Goal: Task Accomplishment & Management: Complete application form

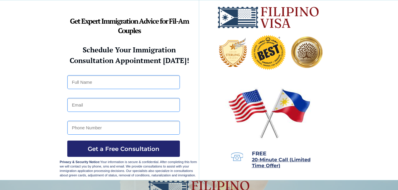
click at [158, 84] on input "text" at bounding box center [123, 82] width 113 height 14
click at [114, 82] on input "Crestina" at bounding box center [123, 82] width 113 height 14
type input "[PERSON_NAME]"
click at [117, 106] on input "email" at bounding box center [123, 105] width 113 height 14
type input "[EMAIL_ADDRESS][DOMAIN_NAME]"
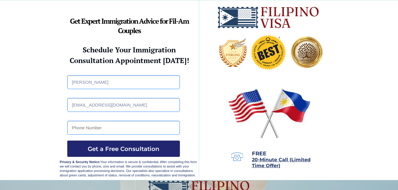
click at [108, 125] on input "tel" at bounding box center [123, 128] width 113 height 14
type input "o"
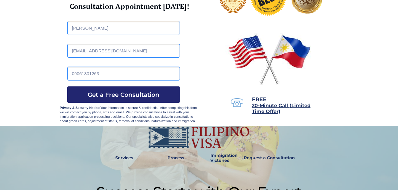
scroll to position [59, 0]
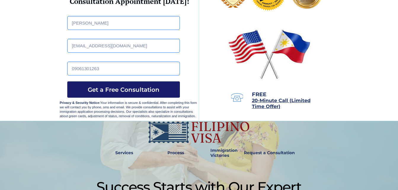
type input "09061301263"
click at [167, 92] on span "Get a Free Consultation" at bounding box center [123, 89] width 113 height 7
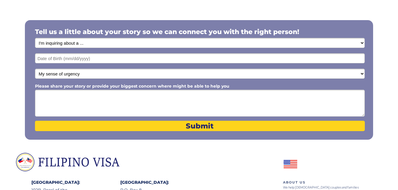
scroll to position [119, 0]
